Goal: Navigation & Orientation: Find specific page/section

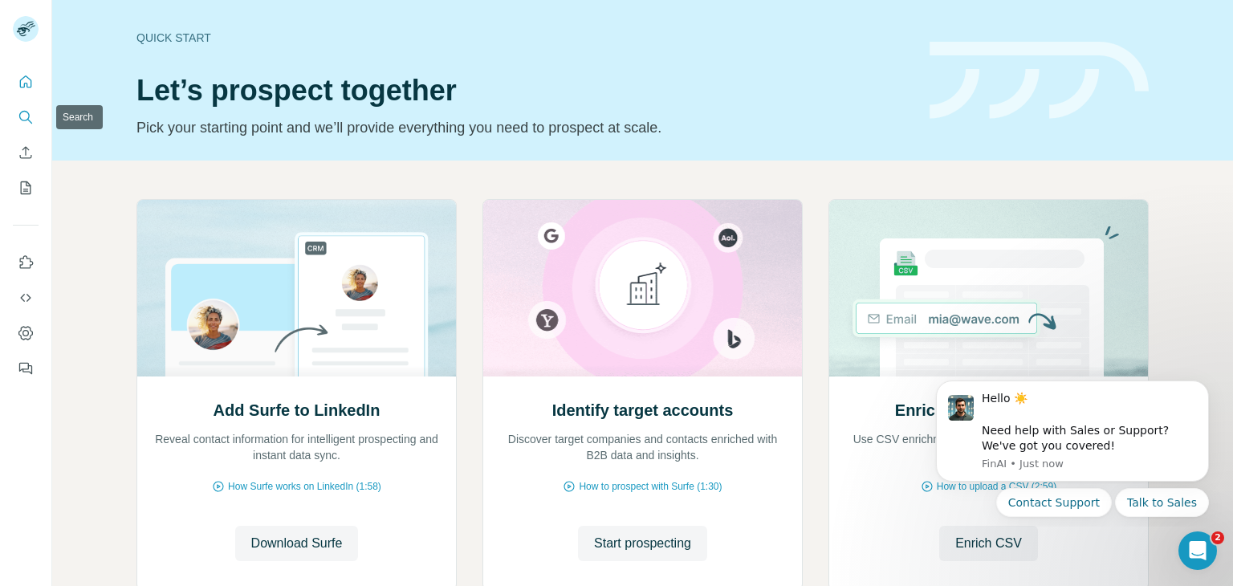
click at [28, 116] on icon "Search" at bounding box center [26, 117] width 16 height 16
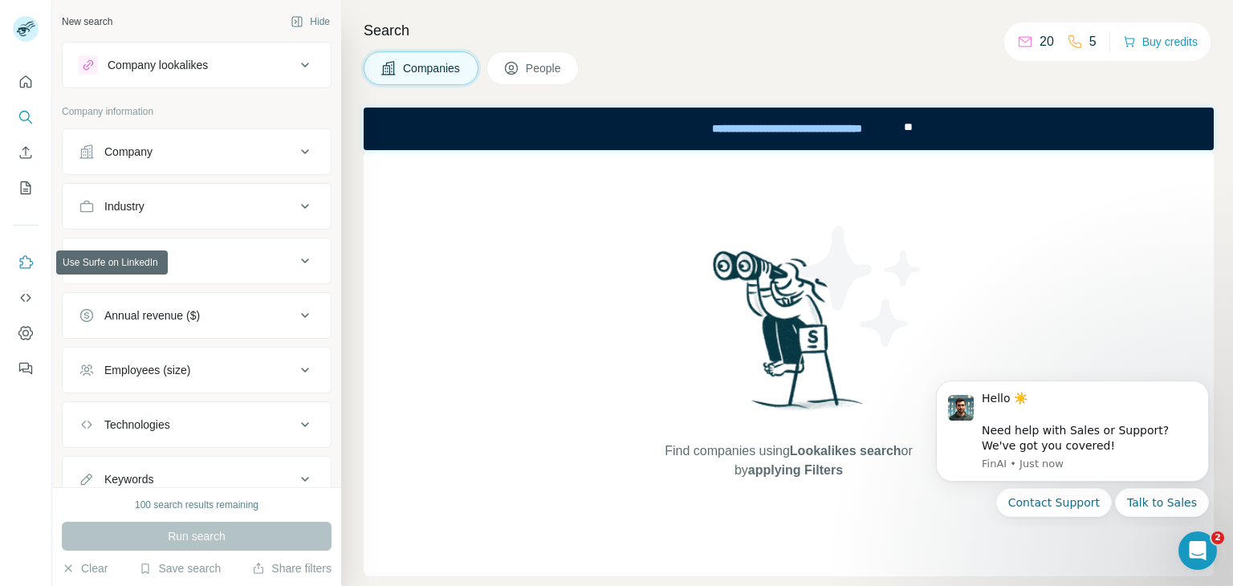
click at [22, 264] on icon "Use Surfe on LinkedIn" at bounding box center [26, 263] width 16 height 16
